Goal: Task Accomplishment & Management: Manage account settings

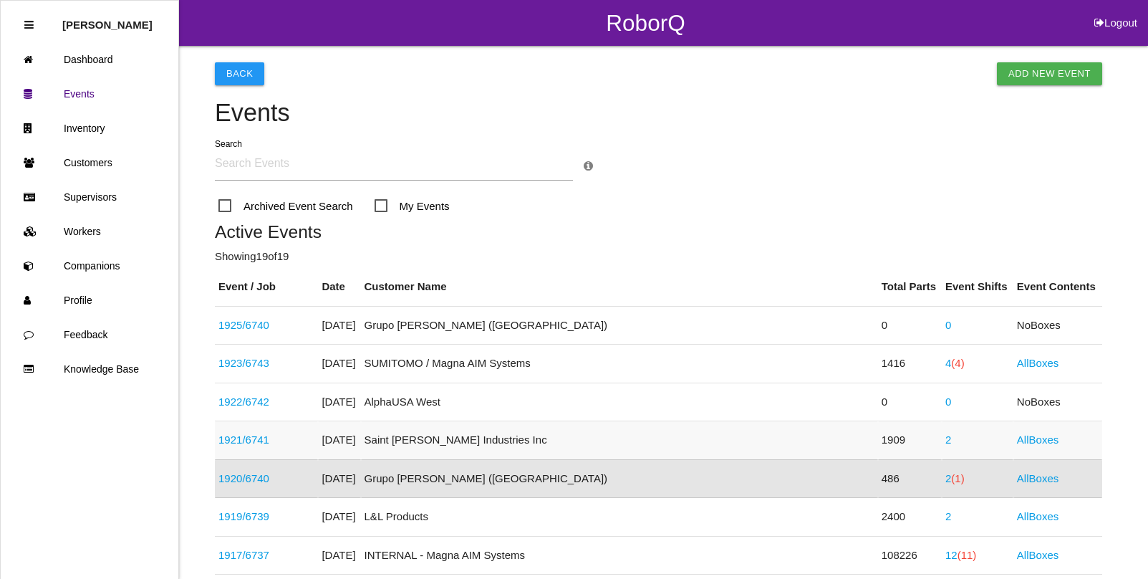
scroll to position [190, 0]
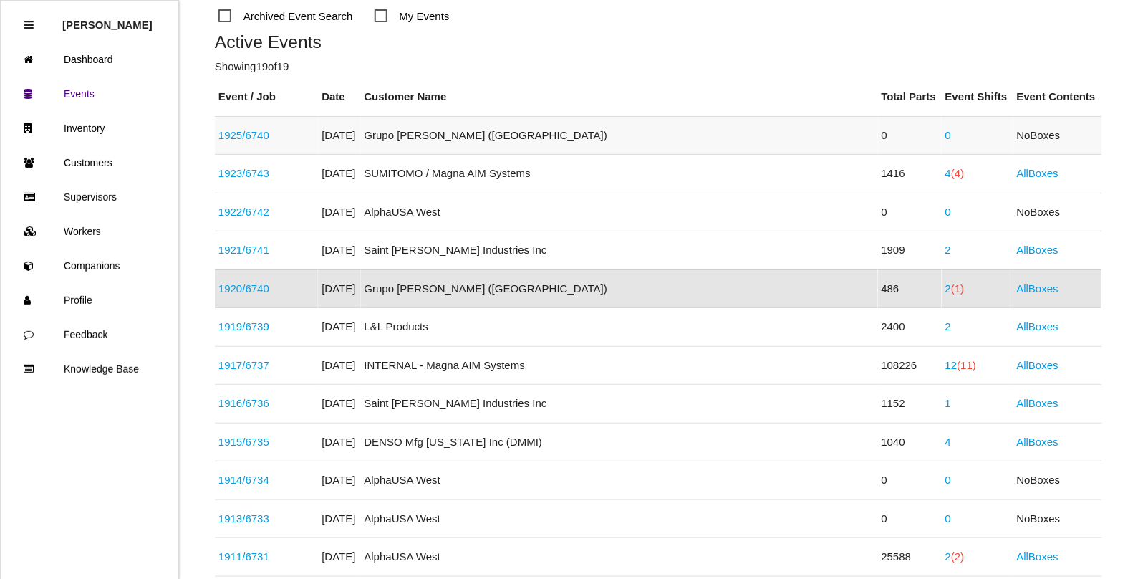
click at [259, 131] on link "1925 / 6740" at bounding box center [243, 135] width 51 height 12
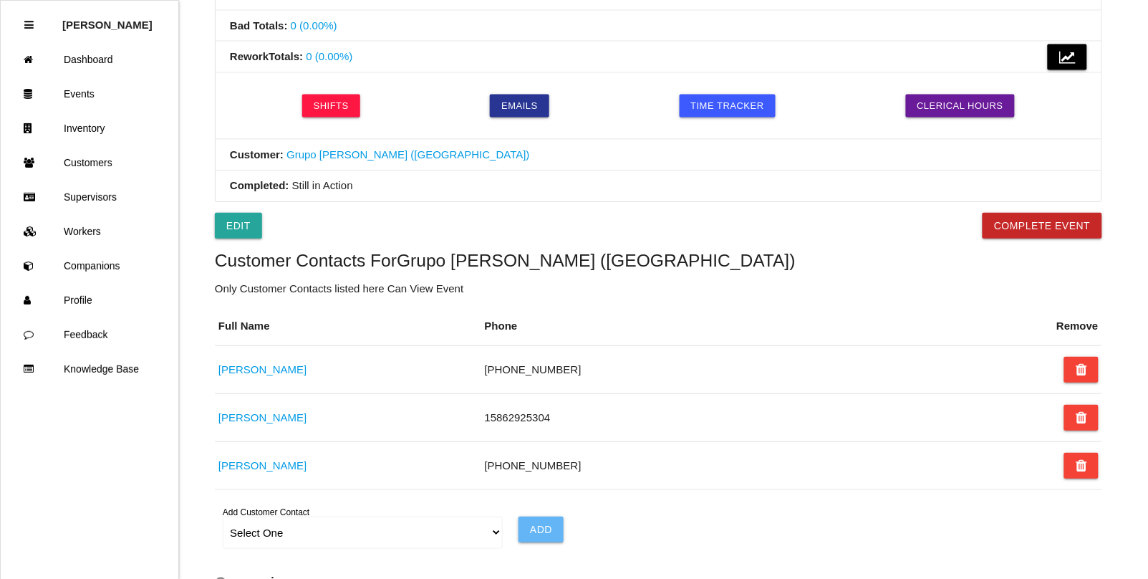
scroll to position [543, 0]
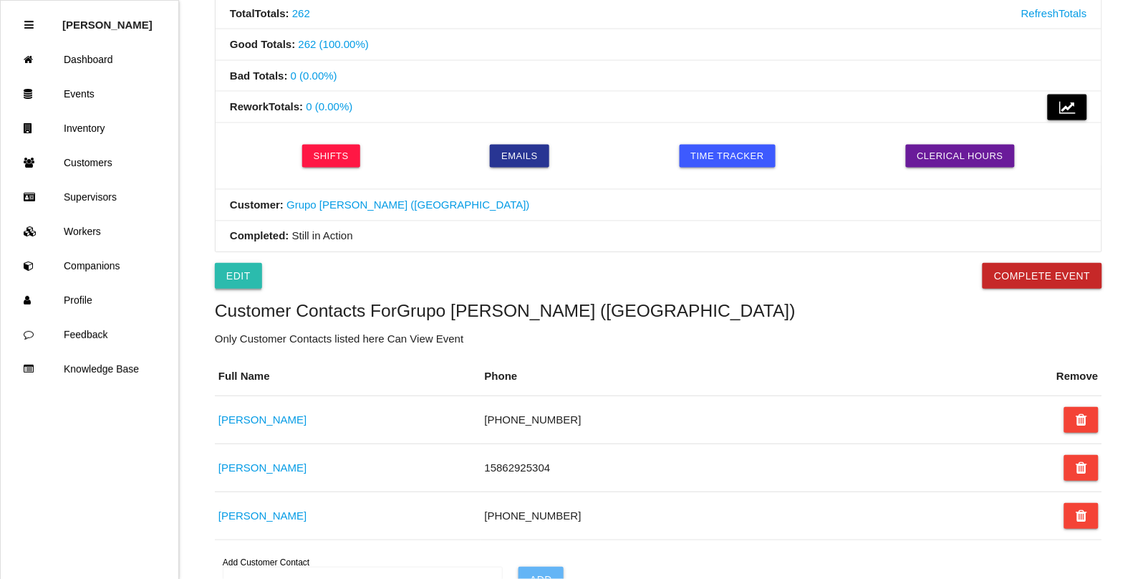
click at [237, 273] on link "Edit" at bounding box center [238, 276] width 47 height 26
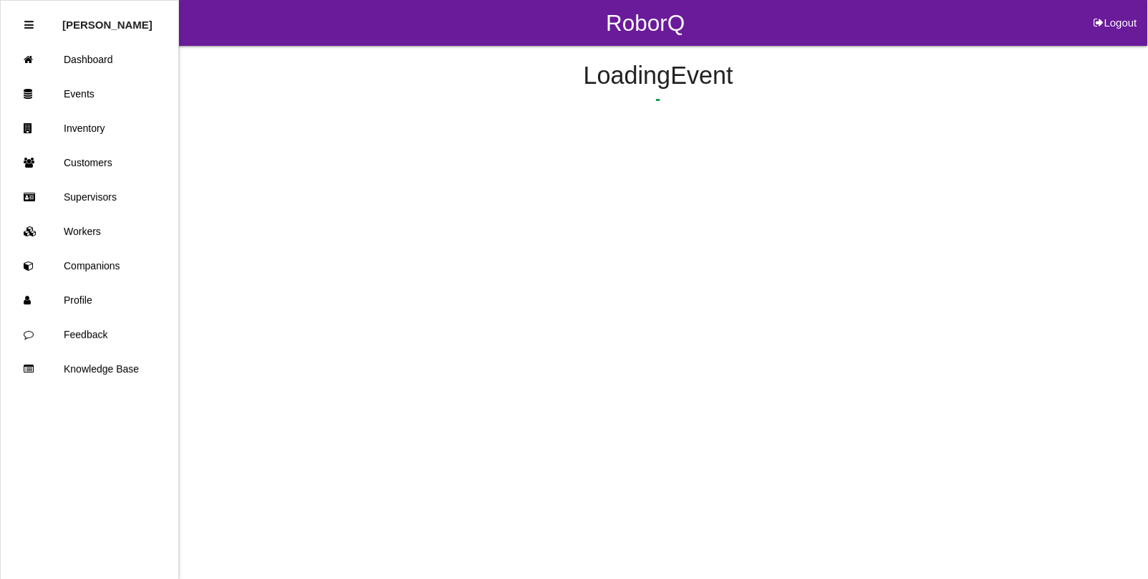
select select "remove"
select select "false"
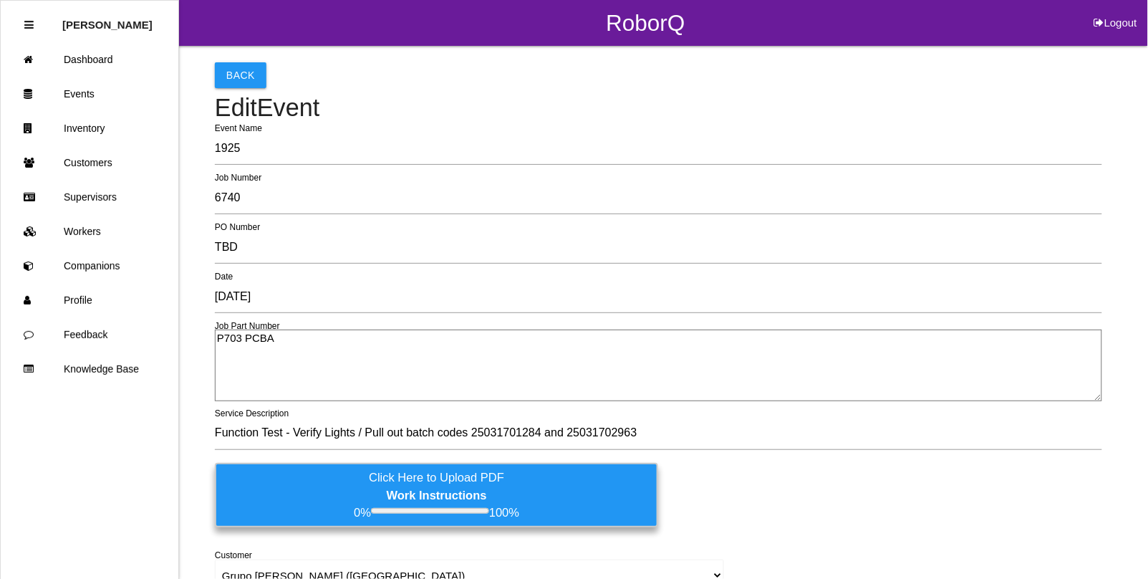
click at [304, 488] on label "Click Here to Upload PDF Work Instructions 0% 100%" at bounding box center [436, 495] width 443 height 64
click at [0, 0] on input "Click Here to Upload PDF Work Instructions 0% 100%" at bounding box center [0, 0] width 0 height 0
click at [290, 498] on label "Click Here to Upload PDF Work Instructions 0% 100%" at bounding box center [436, 495] width 443 height 64
click at [0, 0] on input "Click Here to Upload PDF Work Instructions 0% 100%" at bounding box center [0, 0] width 0 height 0
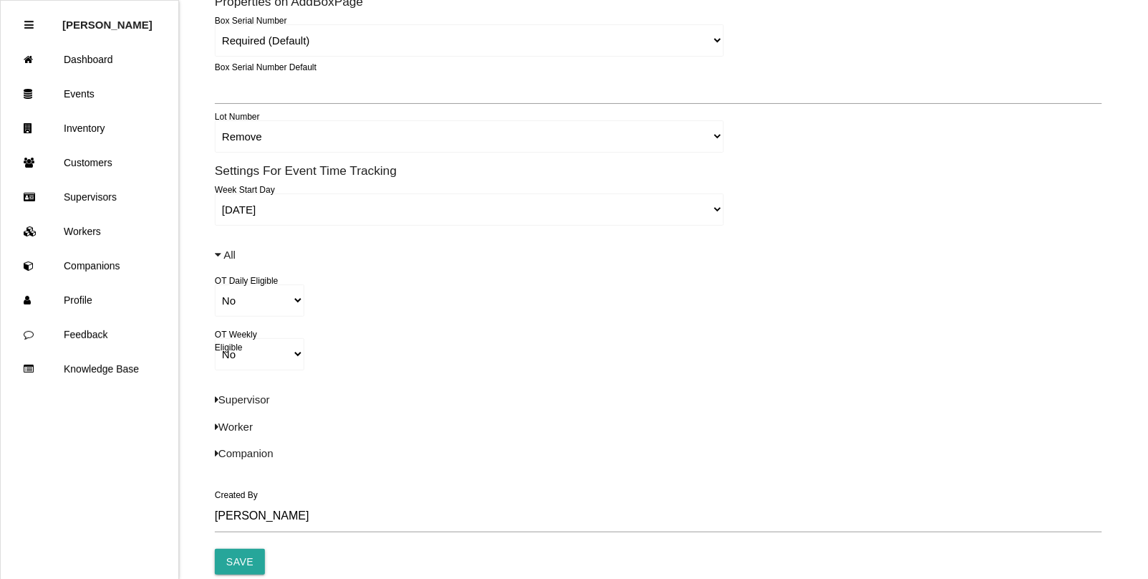
scroll to position [878, 0]
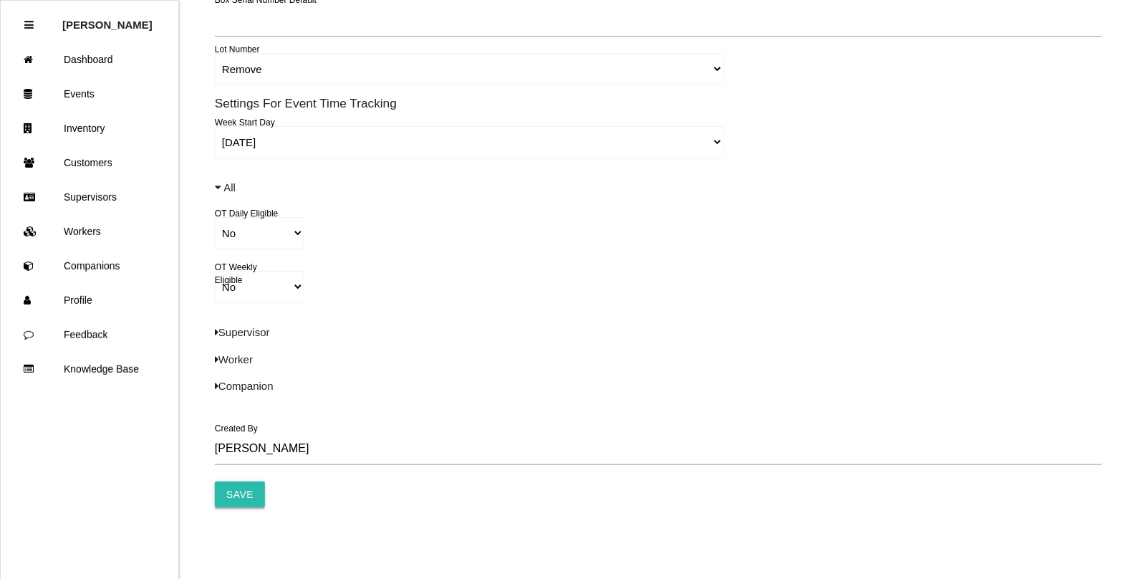
click at [231, 486] on input "Save" at bounding box center [240, 494] width 50 height 26
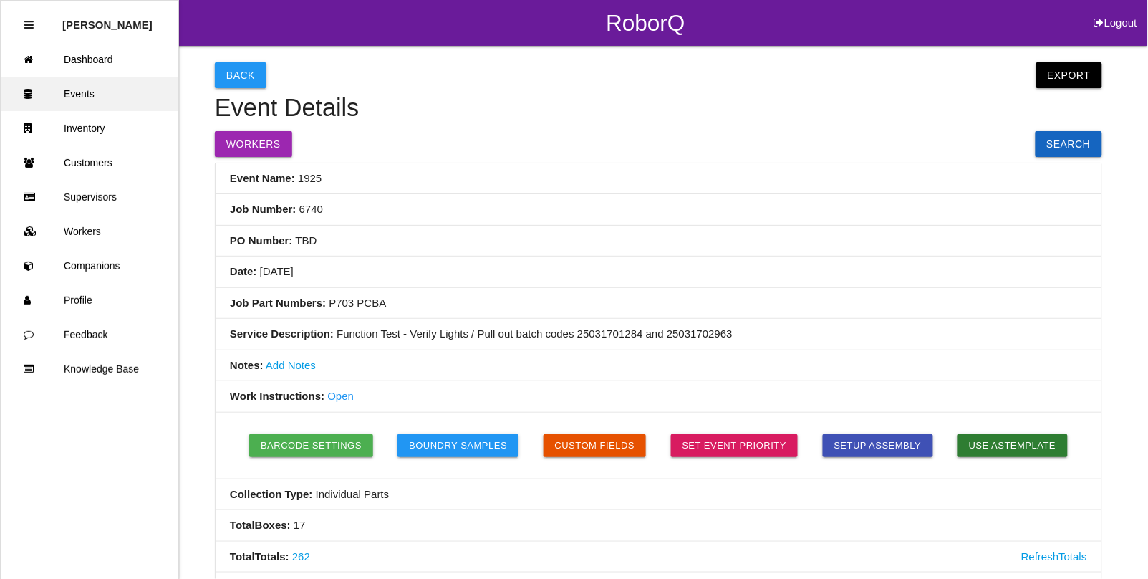
click at [62, 101] on link "Events" at bounding box center [90, 94] width 178 height 34
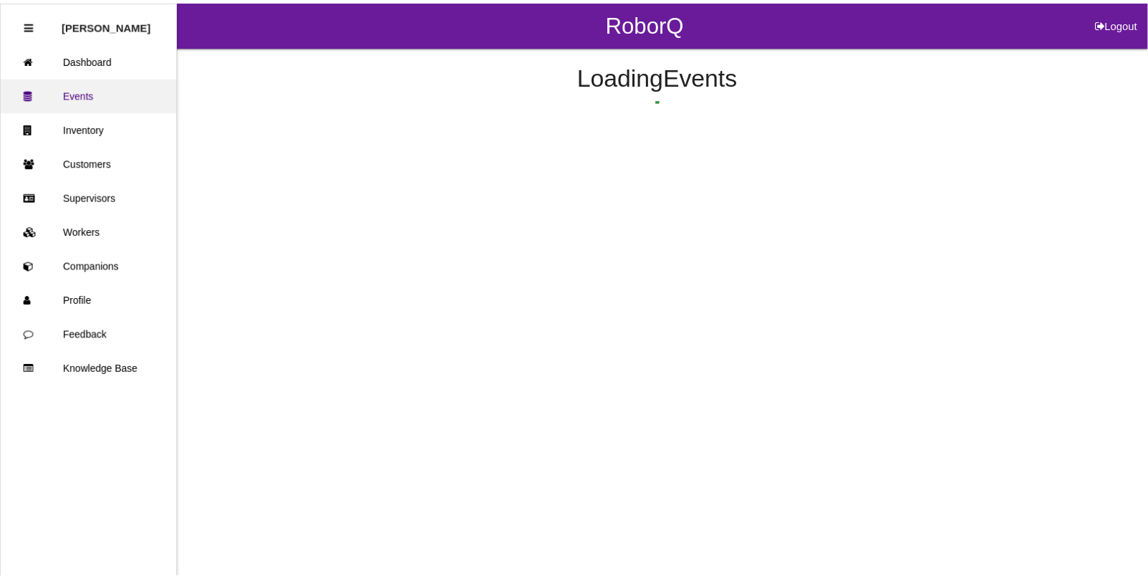
scroll to position [36, 0]
